Goal: Download file/media

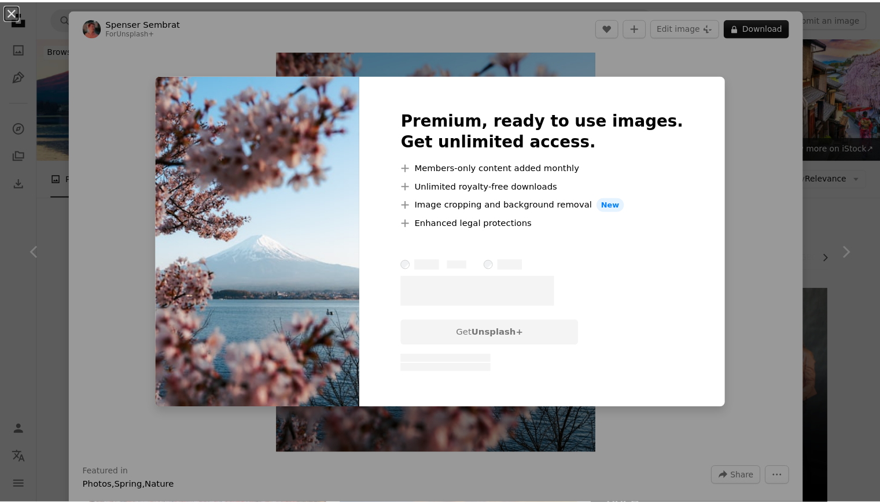
scroll to position [916, 0]
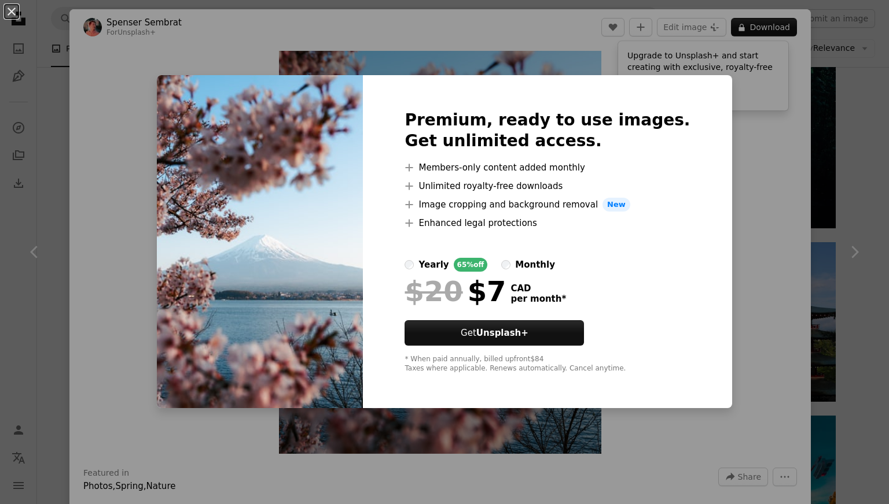
click at [724, 156] on div "An X shape Premium, ready to use images. Get unlimited access. A plus sign Memb…" at bounding box center [444, 252] width 889 height 504
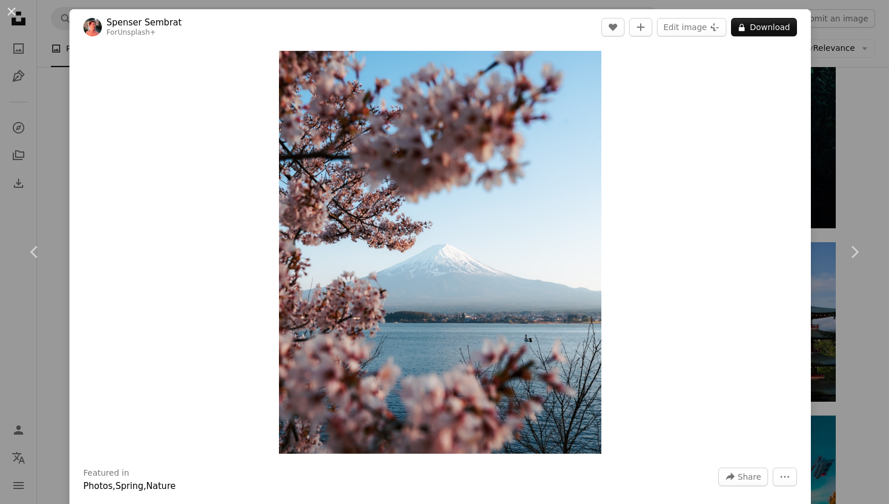
click at [838, 325] on div "An X shape Chevron left Chevron right [PERSON_NAME] For Unsplash+ A heart A plu…" at bounding box center [444, 252] width 889 height 504
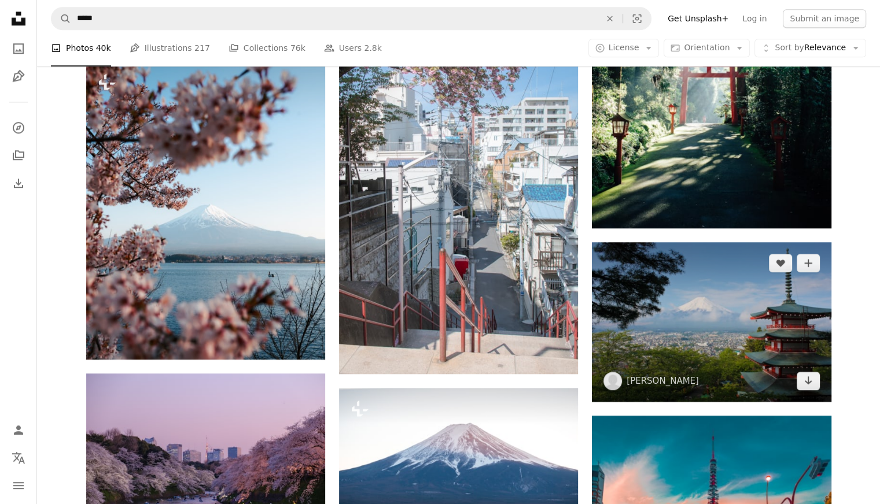
click at [724, 306] on img at bounding box center [711, 321] width 239 height 159
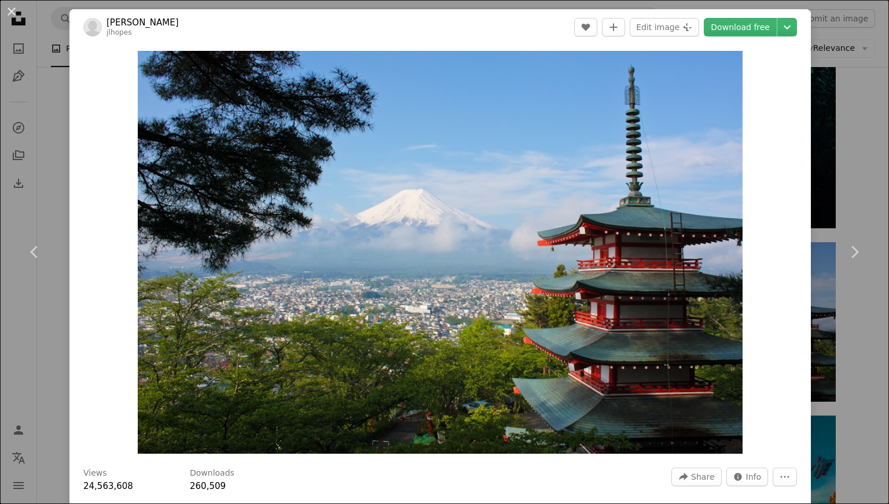
click at [835, 152] on div "An X shape Chevron left Chevron right [PERSON_NAME] jlhopes A heart A plus sign…" at bounding box center [444, 252] width 889 height 504
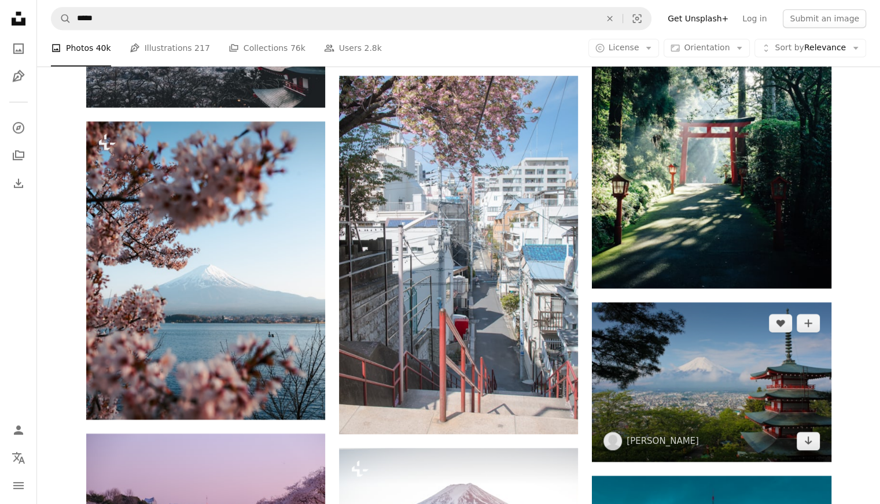
scroll to position [853, 0]
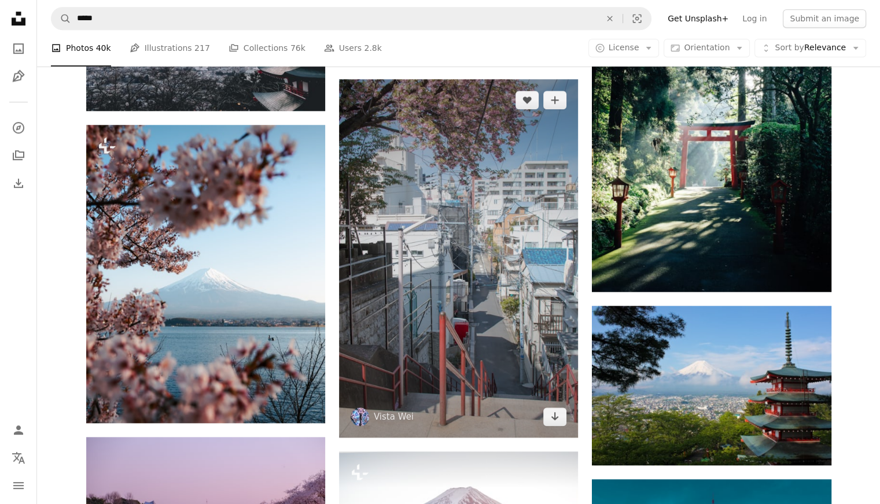
click at [508, 261] on img at bounding box center [458, 258] width 239 height 359
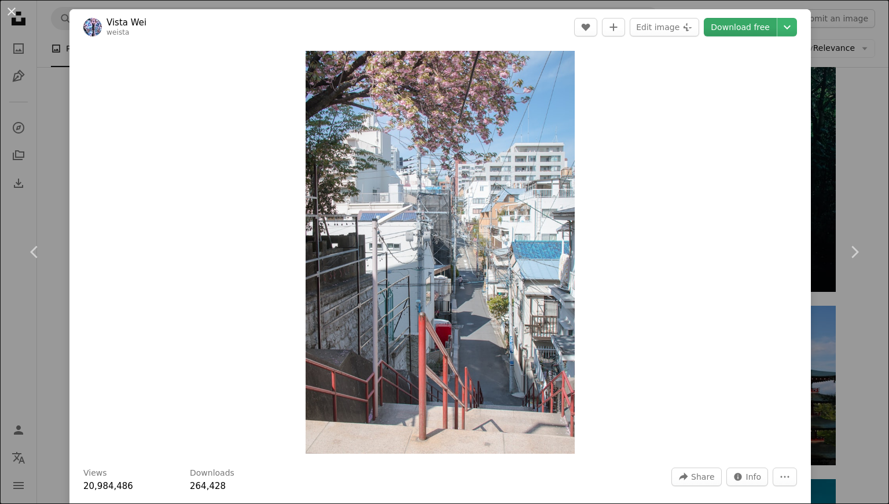
click at [737, 23] on link "Download free" at bounding box center [739, 27] width 73 height 19
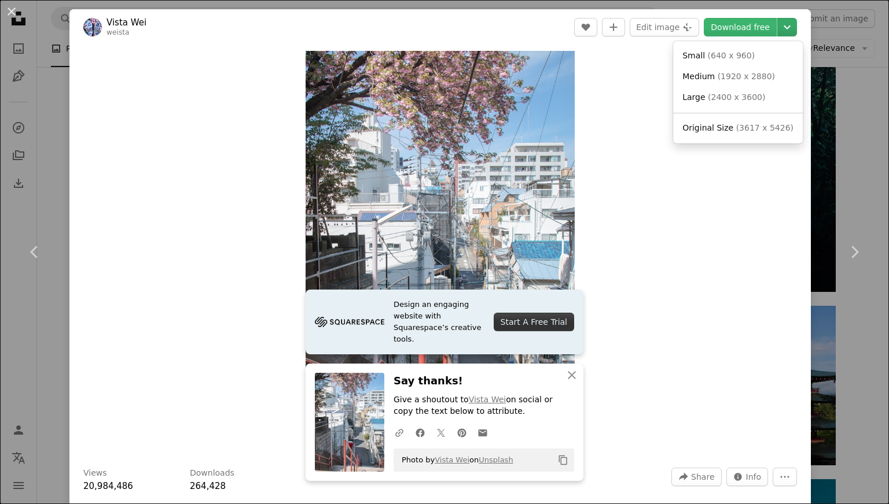
click at [777, 24] on icon "Chevron down" at bounding box center [786, 27] width 19 height 14
click at [754, 58] on link "Small ( 640 x 960 )" at bounding box center [737, 56] width 120 height 21
click at [783, 33] on icon "Chevron down" at bounding box center [786, 27] width 19 height 14
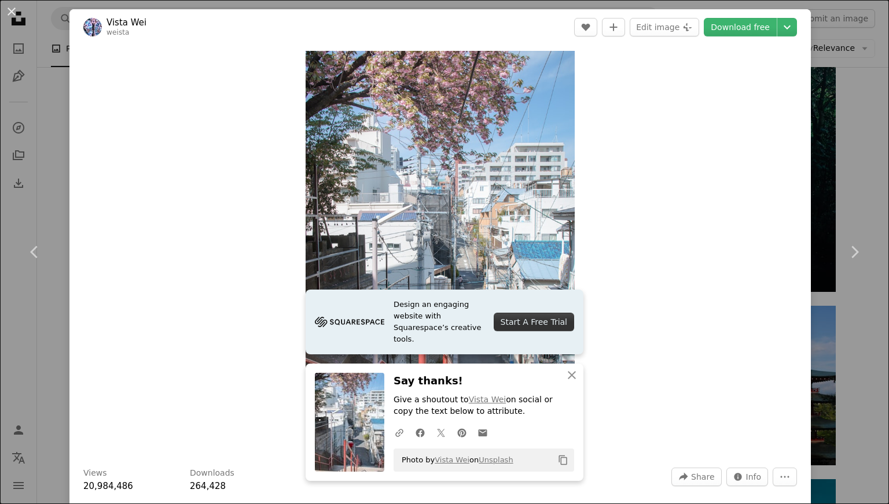
click at [820, 76] on div "An X shape Chevron left Chevron right Design an engaging website with Squarespa…" at bounding box center [444, 252] width 889 height 504
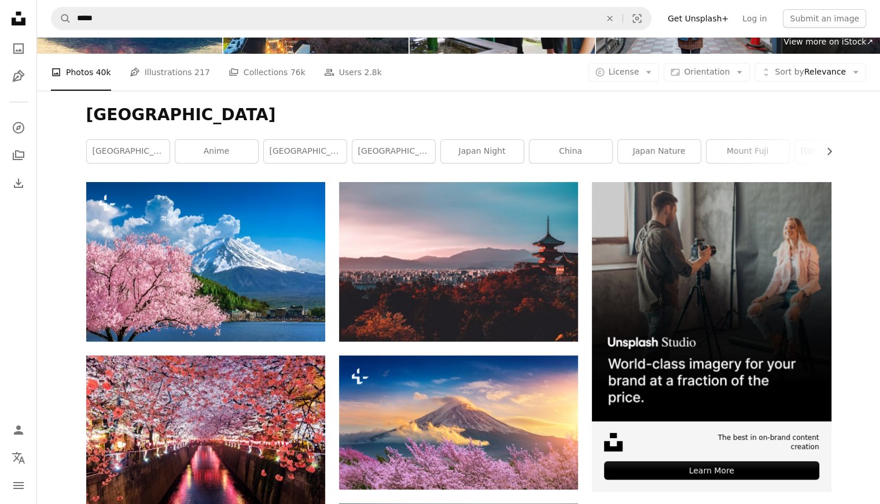
scroll to position [106, 0]
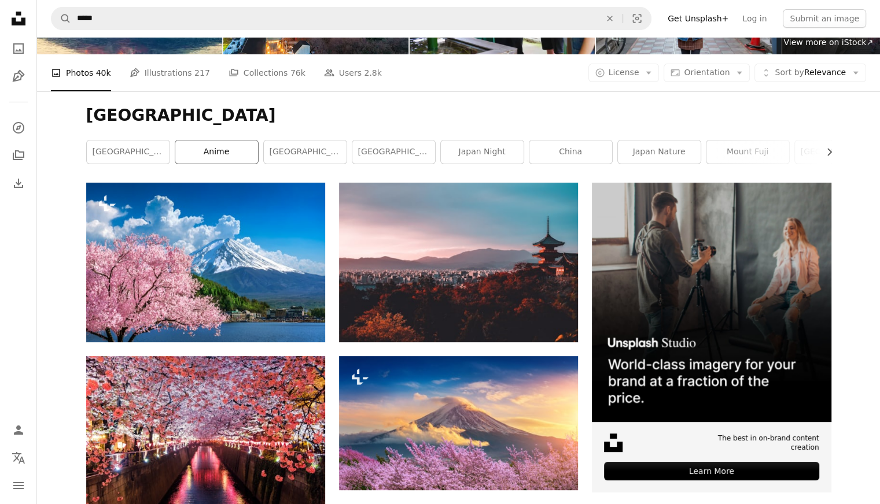
click at [202, 154] on link "anime" at bounding box center [216, 152] width 83 height 23
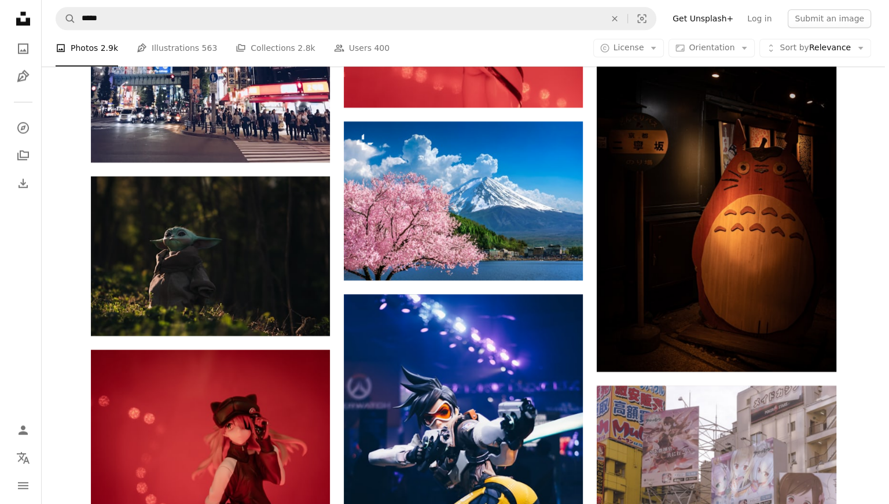
scroll to position [1288, 0]
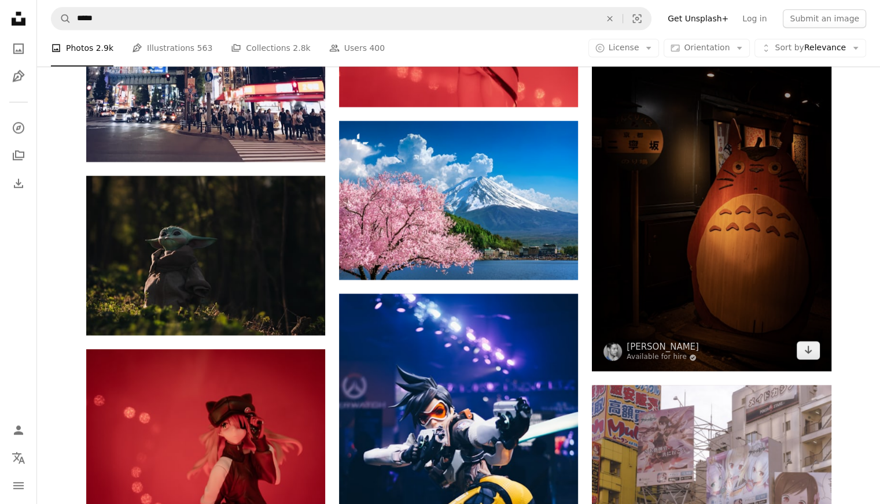
click at [677, 171] on img at bounding box center [711, 192] width 239 height 359
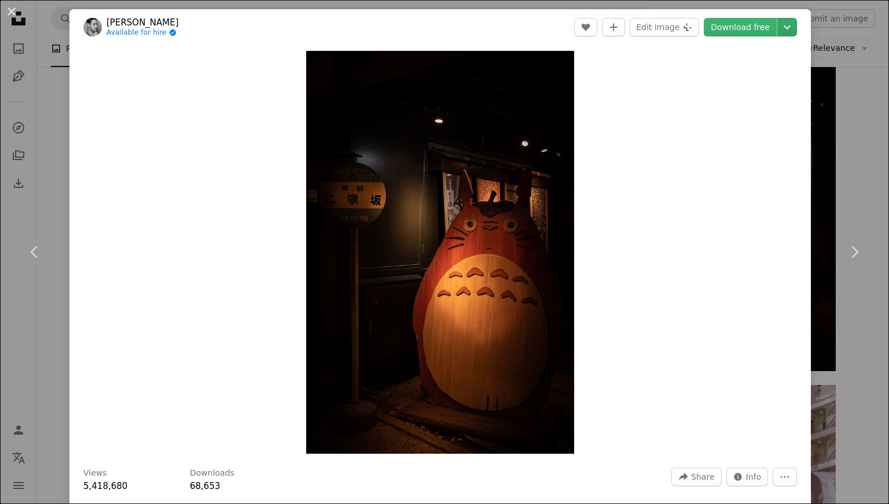
drag, startPoint x: 788, startPoint y: 23, endPoint x: 782, endPoint y: 25, distance: 6.5
click at [782, 25] on header "[PERSON_NAME] Available for hire A checkmark inside of a circle A heart A plus …" at bounding box center [439, 27] width 741 height 36
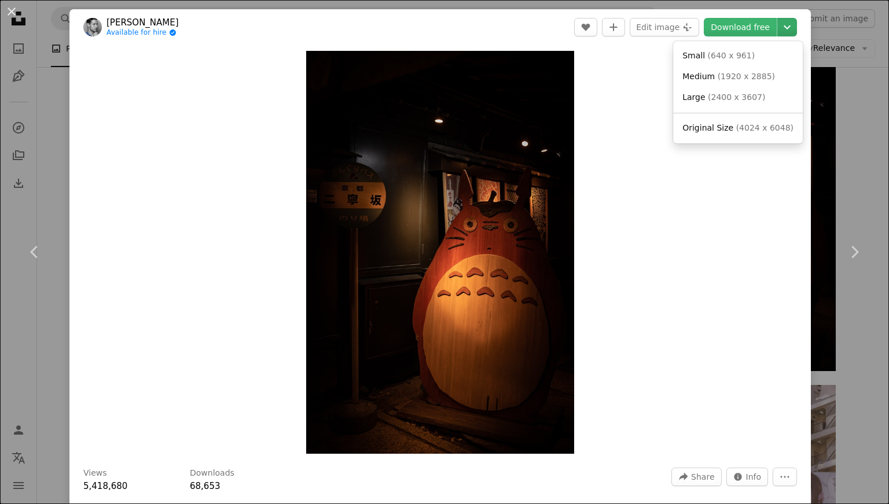
click at [782, 25] on icon "Chevron down" at bounding box center [786, 27] width 19 height 14
click at [750, 52] on link "Small ( 640 x 961 )" at bounding box center [737, 56] width 120 height 21
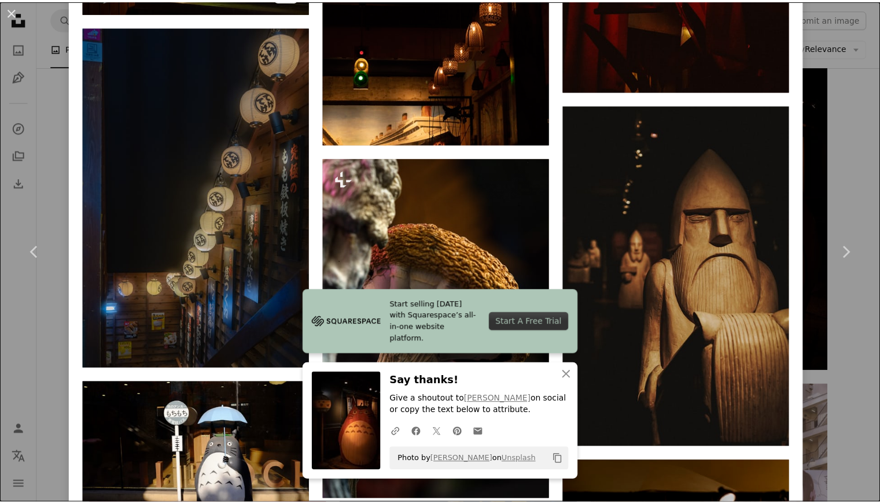
scroll to position [3072, 0]
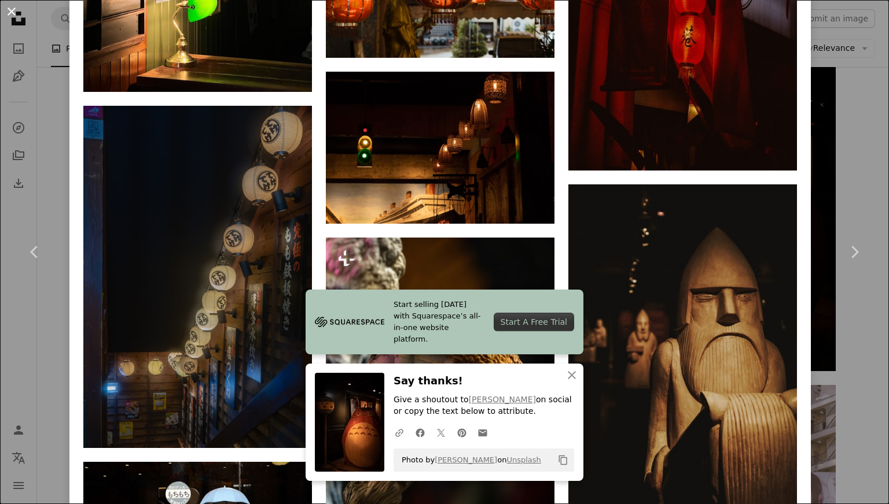
click at [12, 13] on button "An X shape" at bounding box center [12, 12] width 14 height 14
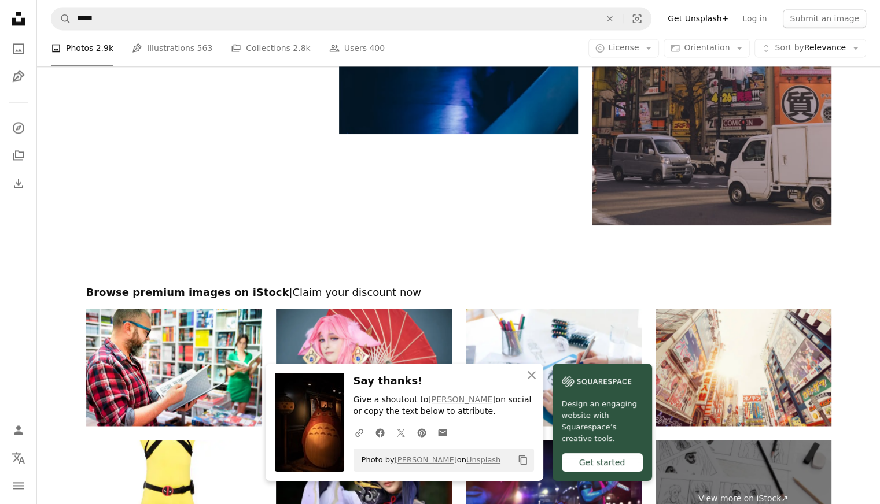
scroll to position [2077, 0]
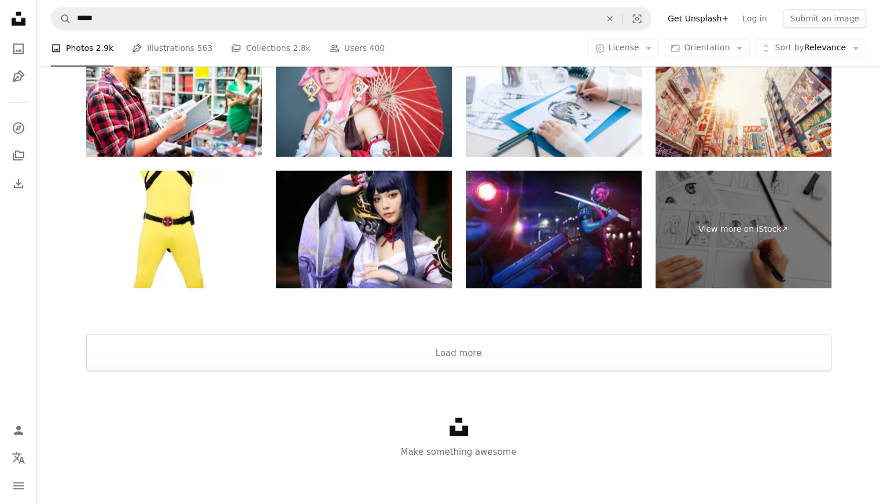
click at [350, 331] on div at bounding box center [458, 321] width 843 height 28
click at [352, 342] on button "Load more" at bounding box center [458, 352] width 745 height 37
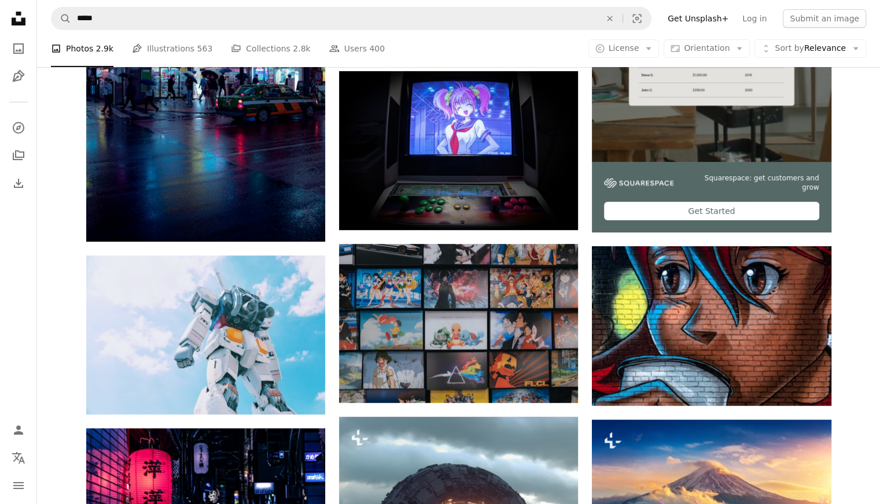
scroll to position [0, 0]
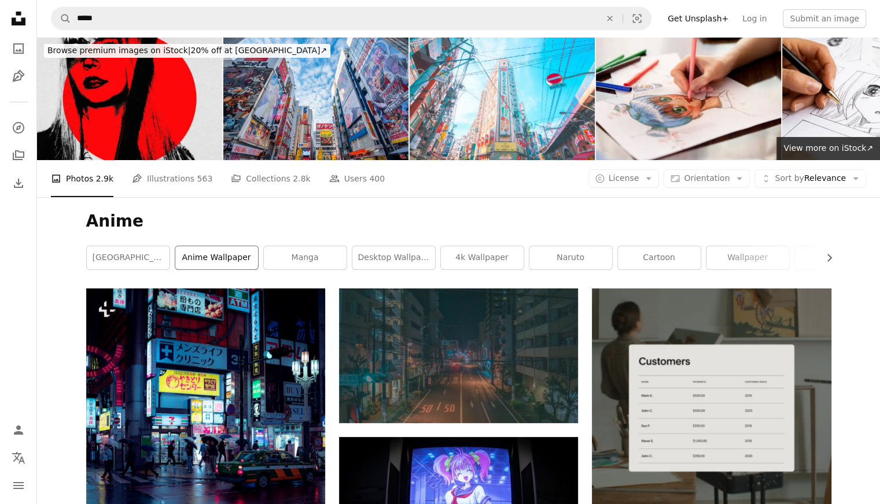
click at [237, 266] on link "anime wallpaper" at bounding box center [216, 257] width 83 height 23
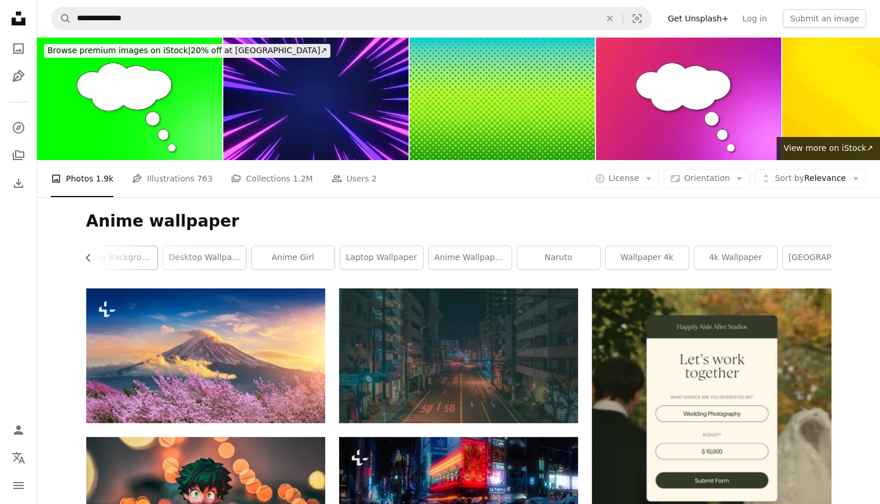
scroll to position [0, 312]
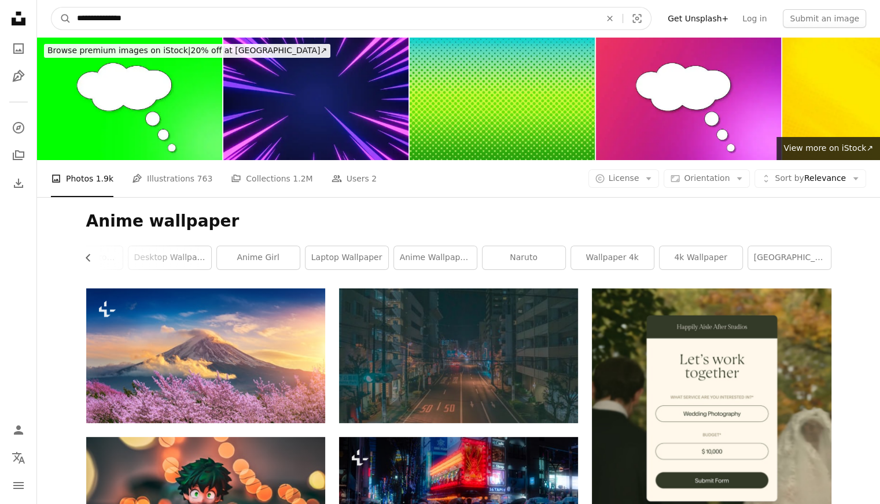
click at [261, 14] on input "**********" at bounding box center [334, 19] width 526 height 22
type input "******"
click at [51, 8] on button "A magnifying glass" at bounding box center [61, 19] width 20 height 22
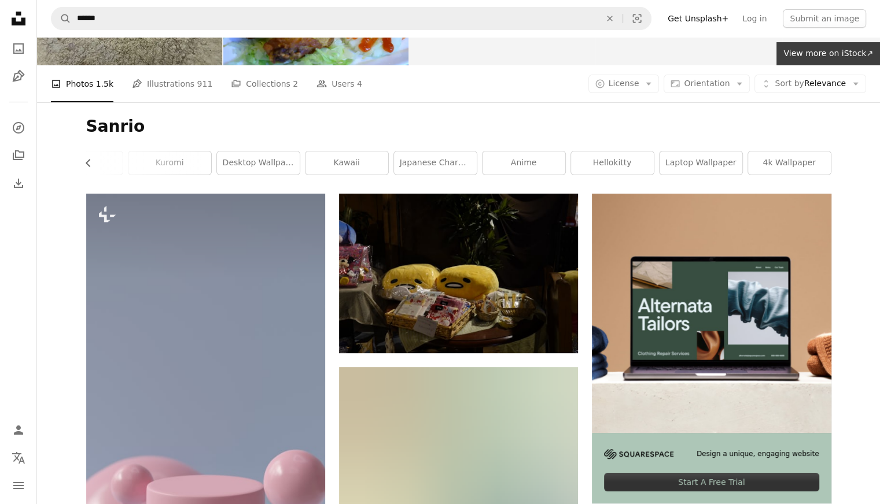
scroll to position [96, 0]
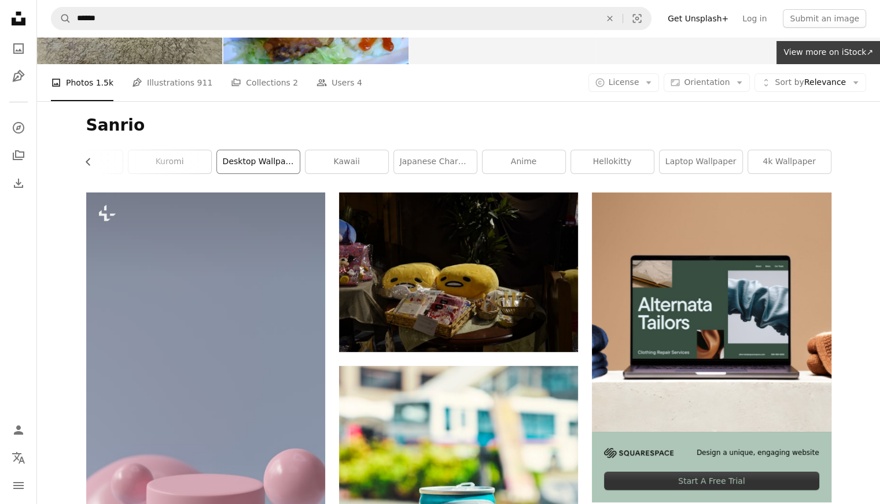
click at [264, 154] on link "desktop wallpaper" at bounding box center [258, 161] width 83 height 23
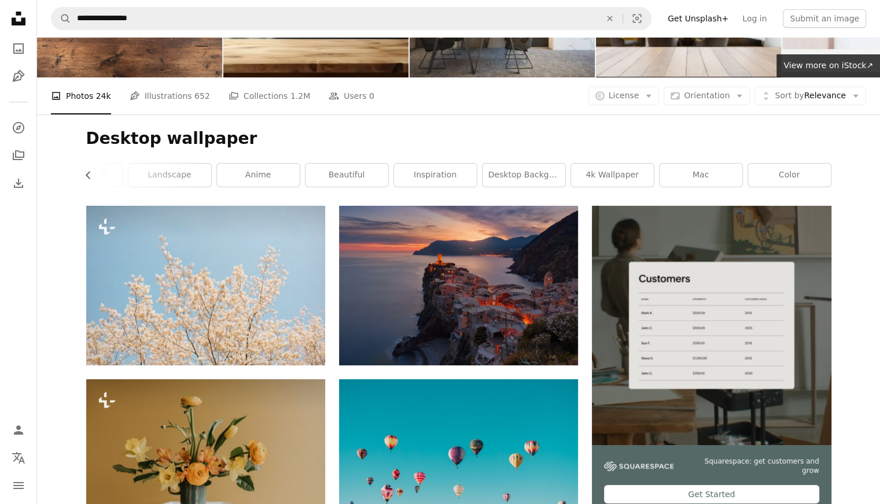
scroll to position [82, 0]
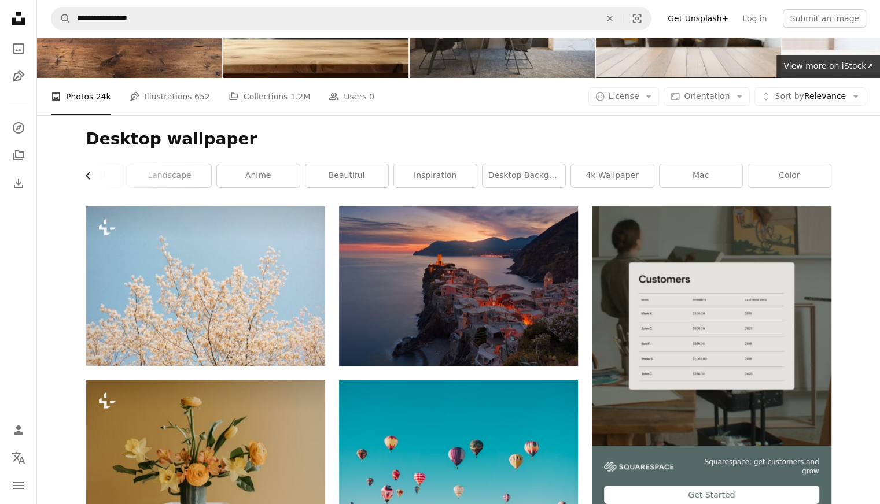
click at [89, 176] on icon "Chevron left" at bounding box center [89, 176] width 12 height 12
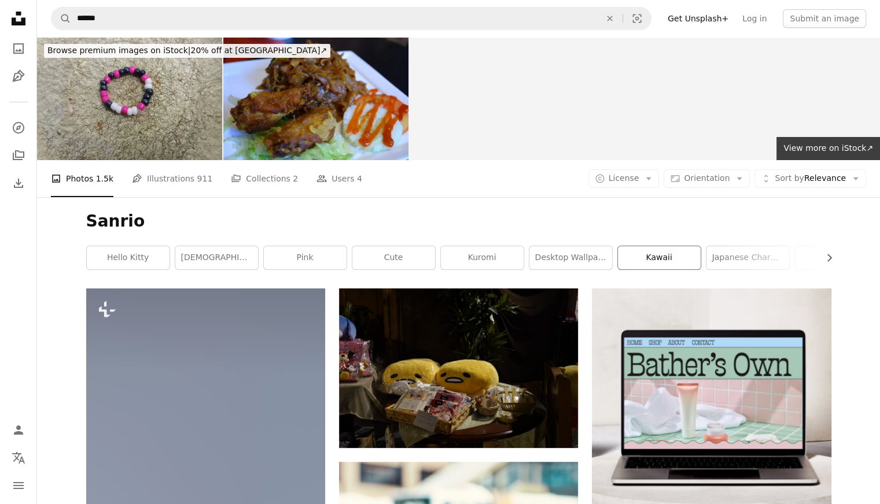
click at [642, 250] on link "kawaii" at bounding box center [659, 257] width 83 height 23
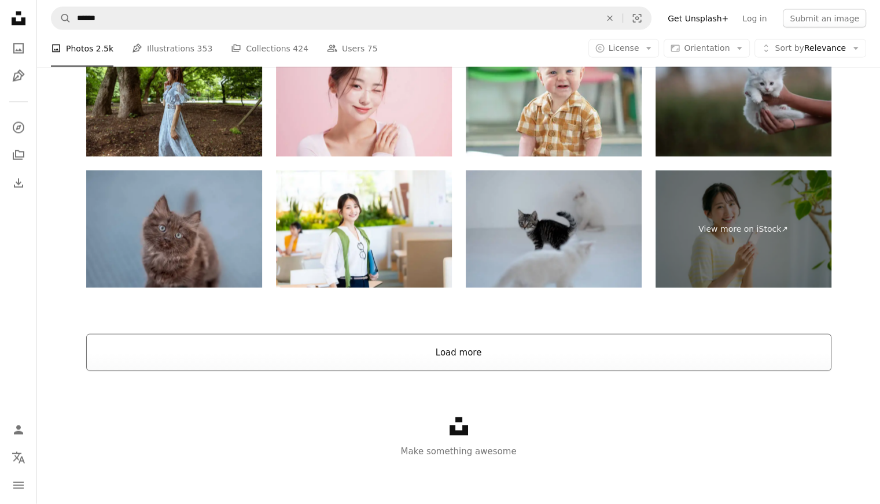
click at [470, 363] on button "Load more" at bounding box center [458, 352] width 745 height 37
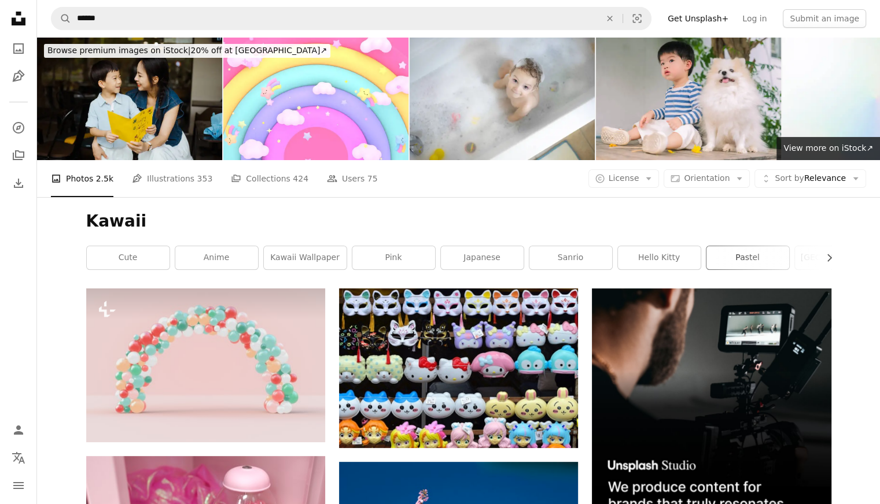
click at [747, 248] on link "pastel" at bounding box center [747, 257] width 83 height 23
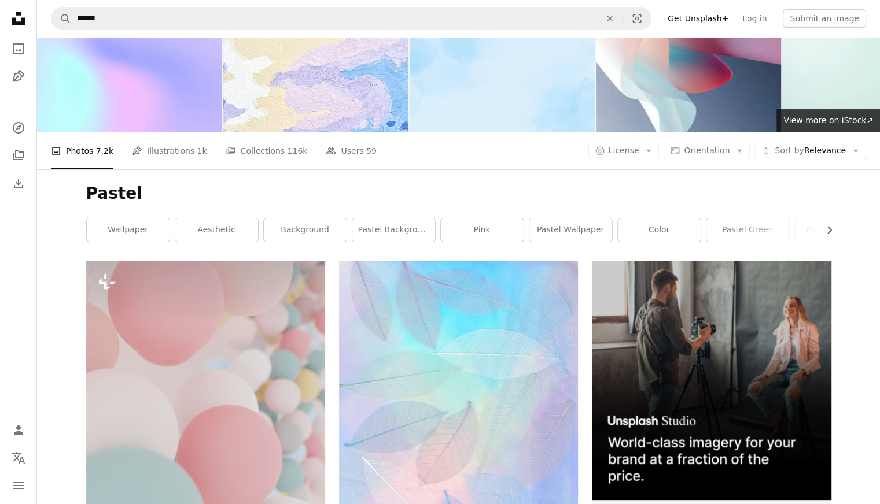
scroll to position [25, 0]
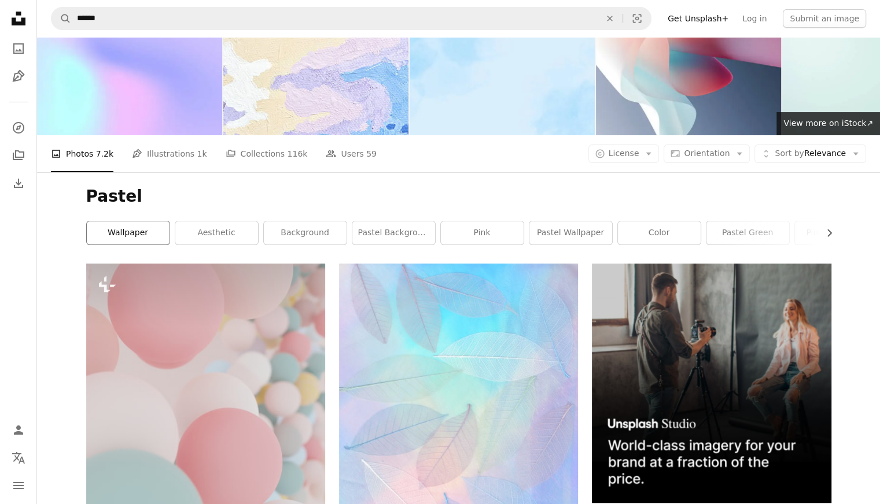
click at [148, 234] on link "wallpaper" at bounding box center [128, 233] width 83 height 23
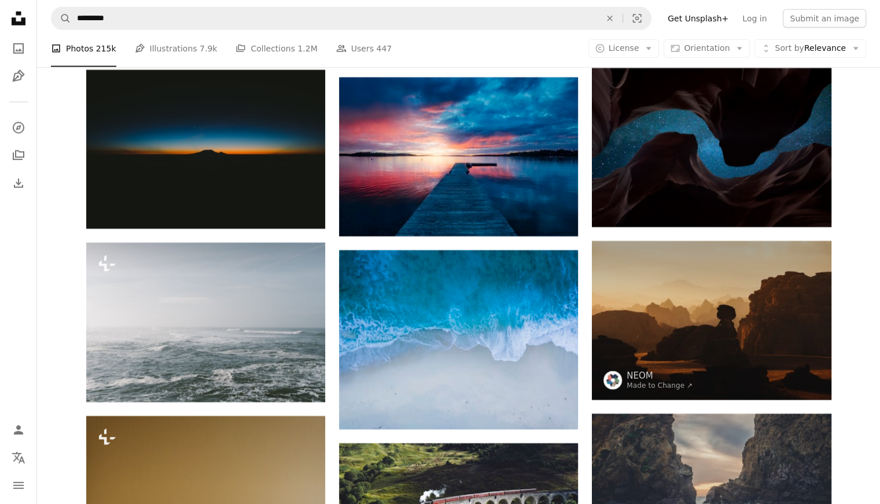
scroll to position [3767, 0]
